Goal: Task Accomplishment & Management: Use online tool/utility

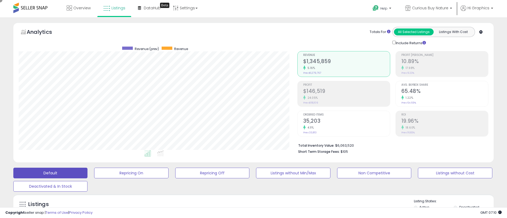
scroll to position [109, 279]
click at [431, 8] on span "Curious Buy Nature" at bounding box center [430, 7] width 36 height 5
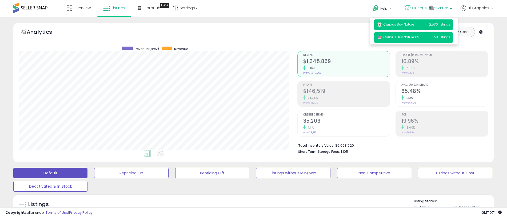
click at [414, 38] on span "Curious Buy Nature US" at bounding box center [398, 37] width 42 height 5
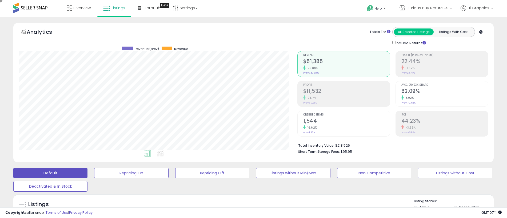
scroll to position [133, 0]
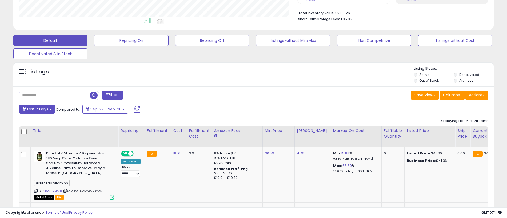
click at [37, 109] on span "Last 7 Days" at bounding box center [37, 109] width 21 height 5
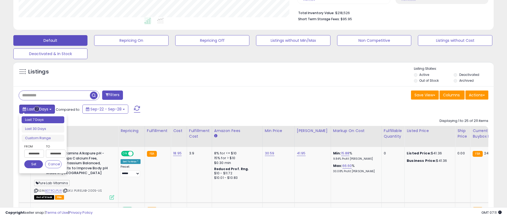
type input "**********"
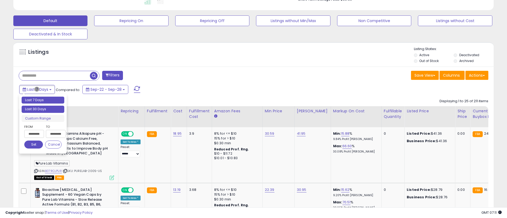
click at [43, 109] on li "Last 30 Days" at bounding box center [43, 109] width 43 height 7
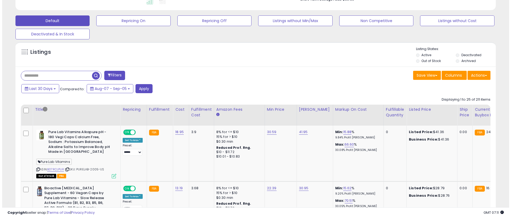
scroll to position [119, 0]
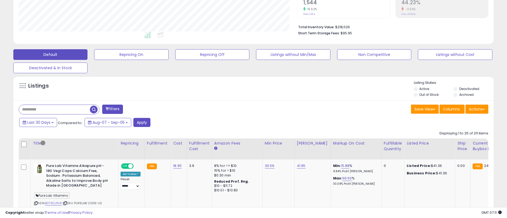
click at [113, 109] on button "Filters" at bounding box center [112, 109] width 21 height 9
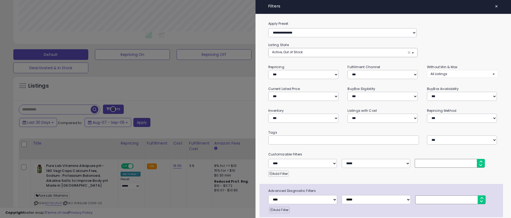
scroll to position [21, 0]
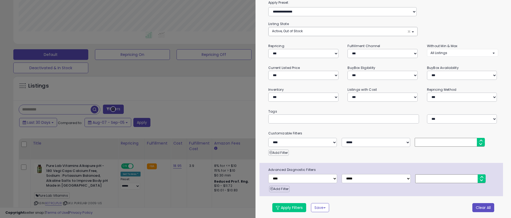
click at [479, 207] on button "Clear All" at bounding box center [483, 207] width 22 height 9
select select "*"
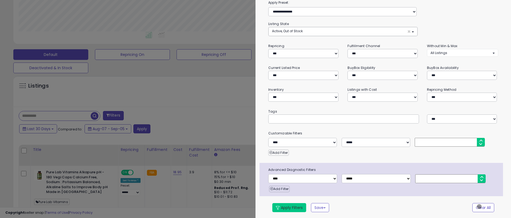
click at [289, 207] on button "Apply Filters" at bounding box center [289, 207] width 34 height 9
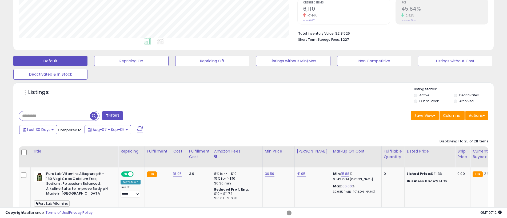
scroll to position [119, 0]
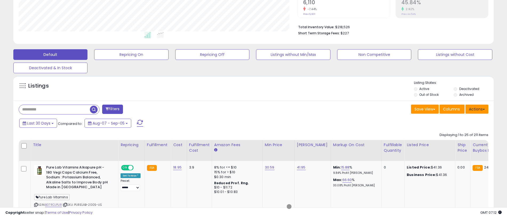
click at [477, 109] on button "Actions" at bounding box center [476, 109] width 23 height 9
click at [455, 143] on link "Export All Columns" at bounding box center [455, 143] width 58 height 8
